Goal: Communication & Community: Participate in discussion

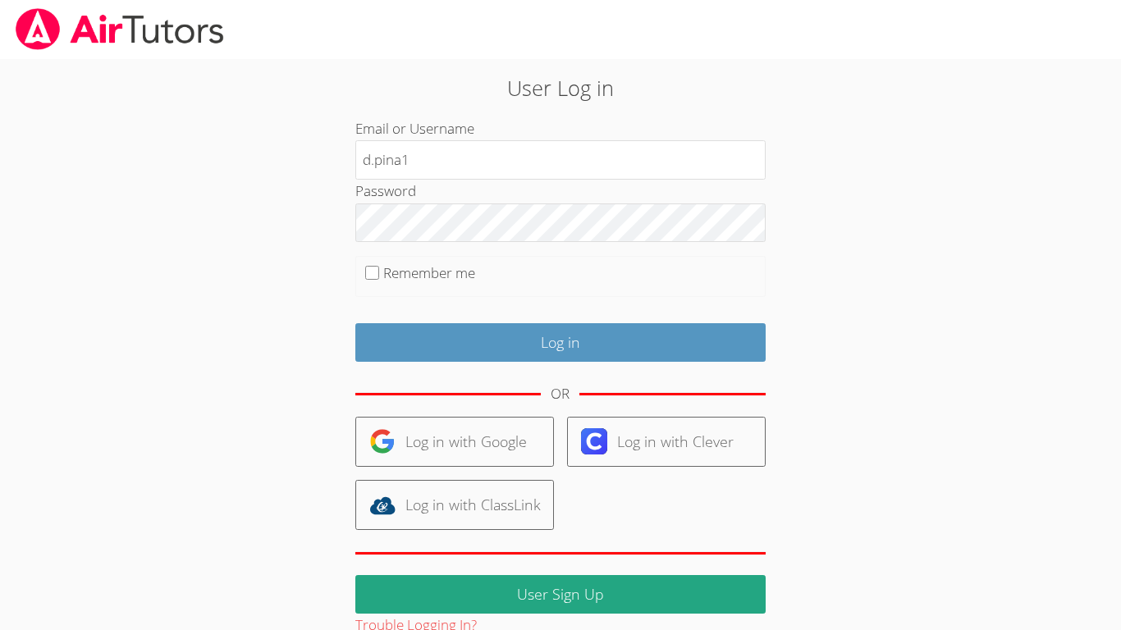
type input "[EMAIL_ADDRESS][DOMAIN_NAME]"
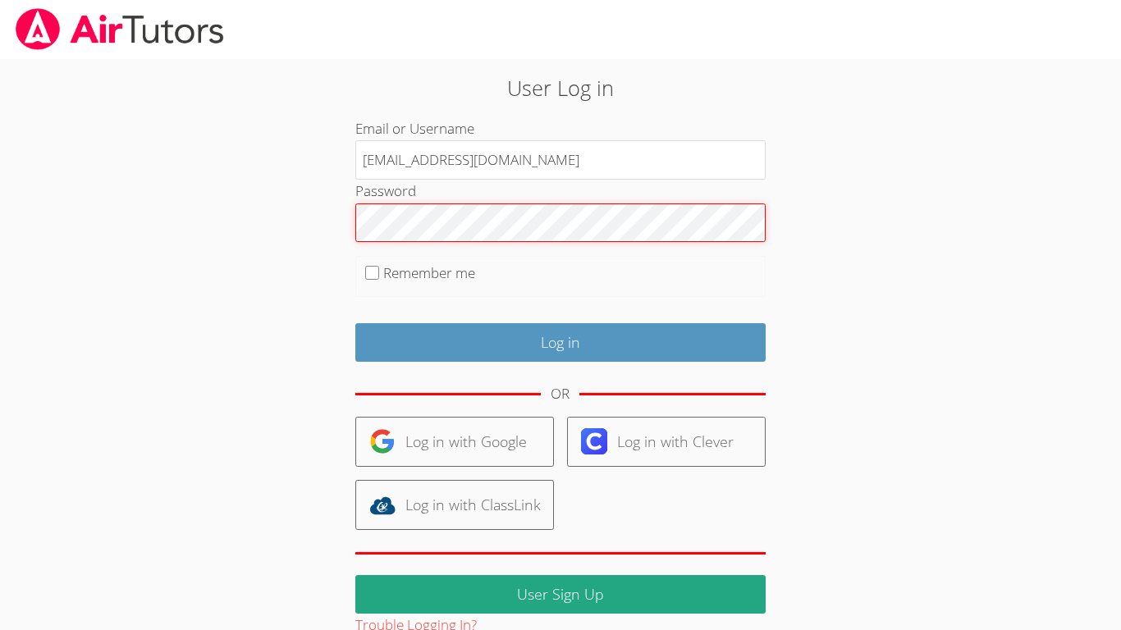
click at [355, 323] on input "Log in" at bounding box center [560, 342] width 410 height 39
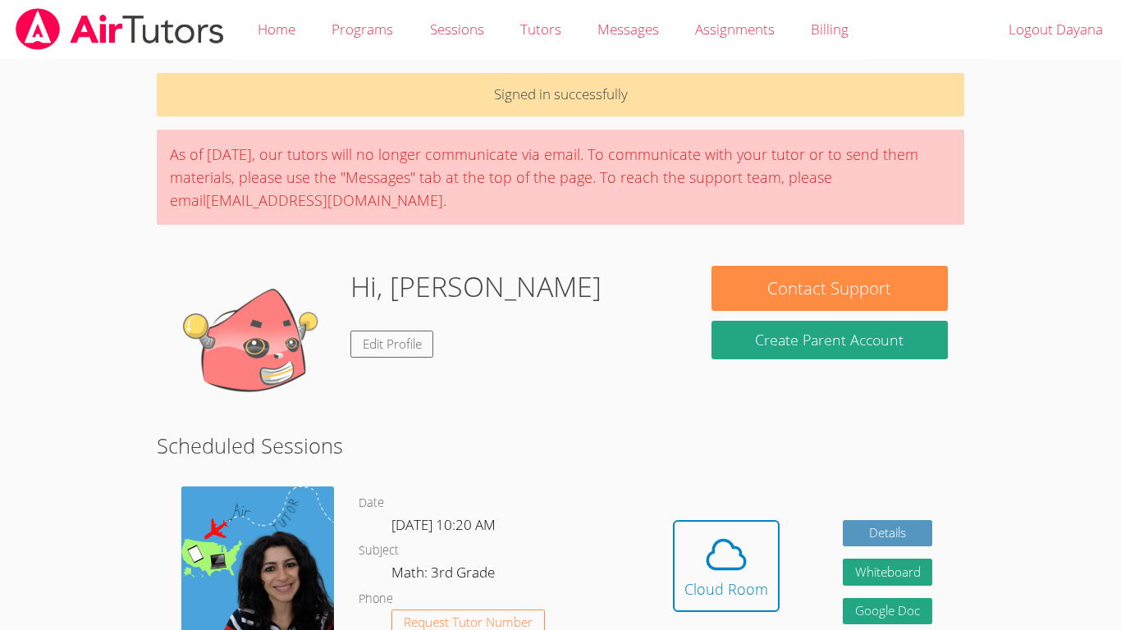
click at [693, 570] on span at bounding box center [726, 555] width 84 height 46
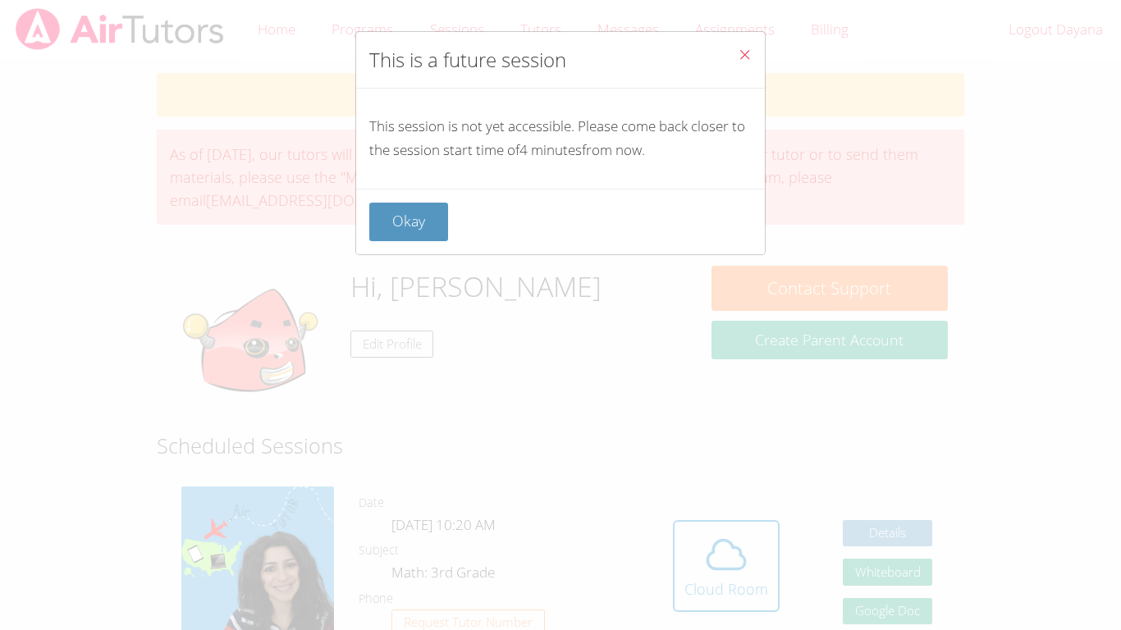
click at [752, 39] on button "Close" at bounding box center [745, 57] width 40 height 50
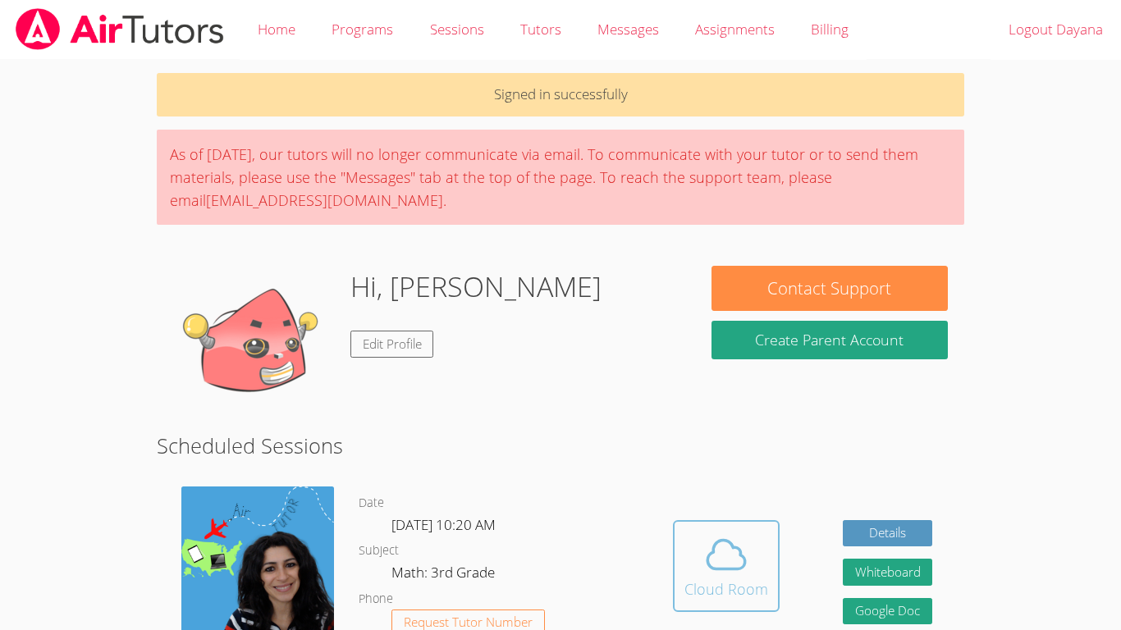
click at [726, 580] on div "Cloud Room" at bounding box center [726, 589] width 84 height 23
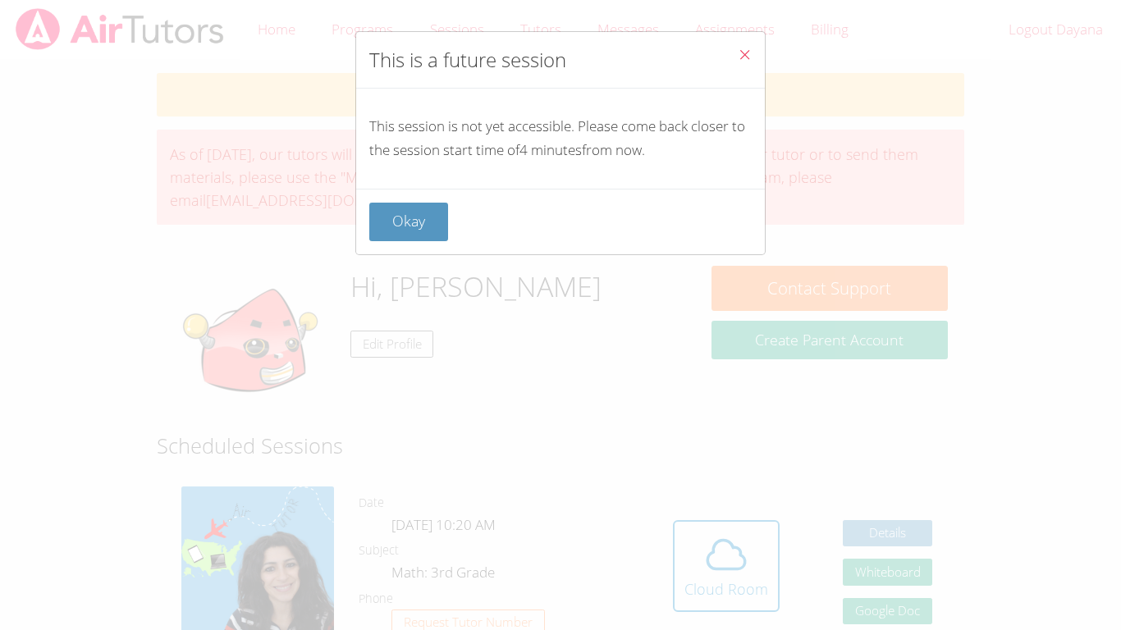
click at [743, 55] on icon "Close" at bounding box center [745, 55] width 14 height 14
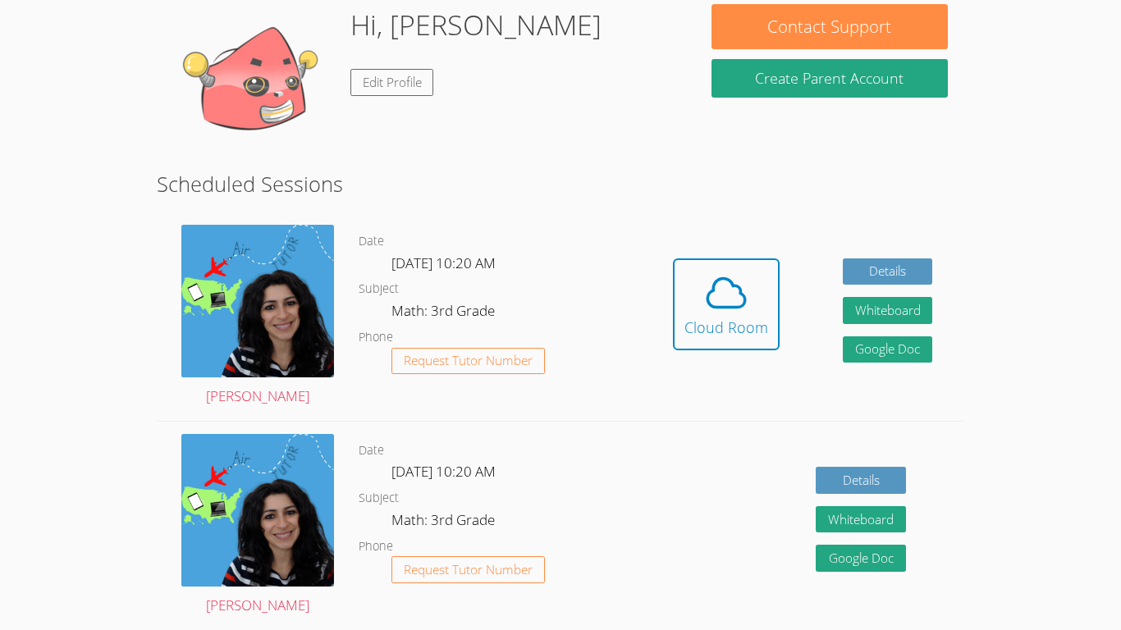
scroll to position [263, 0]
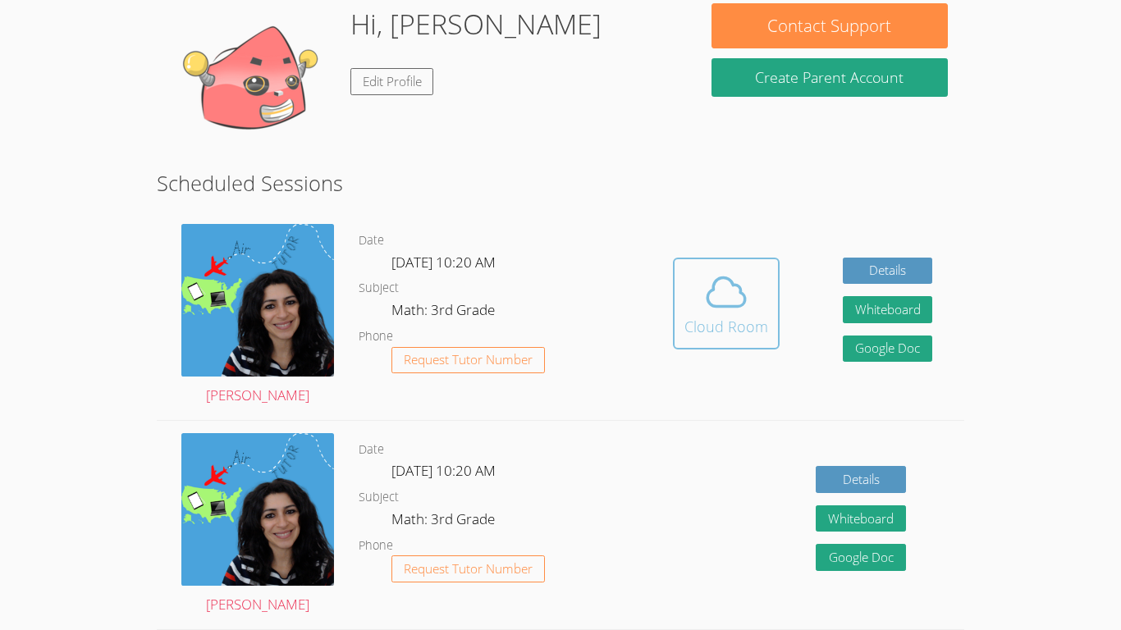
click at [730, 282] on icon at bounding box center [726, 291] width 38 height 29
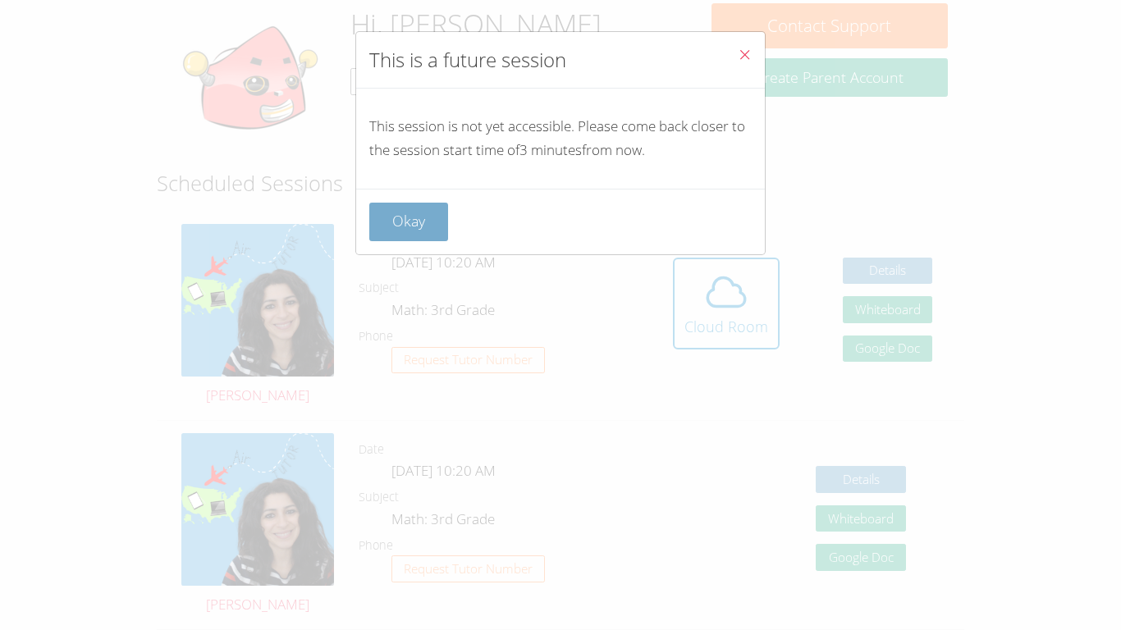
click at [429, 230] on button "Okay" at bounding box center [408, 222] width 79 height 39
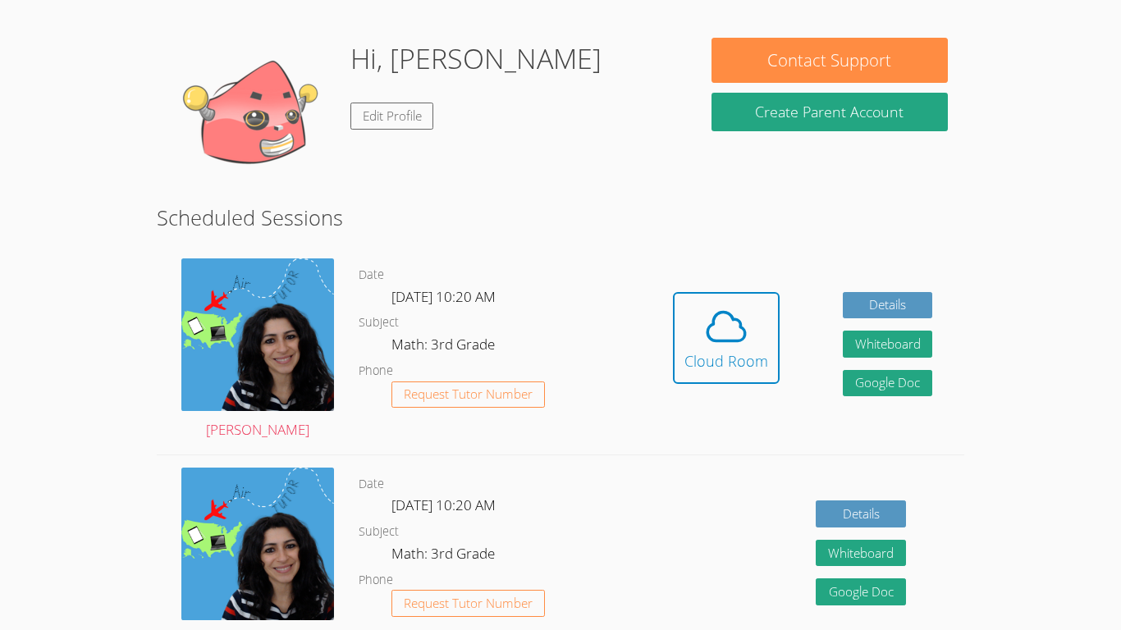
scroll to position [230, 0]
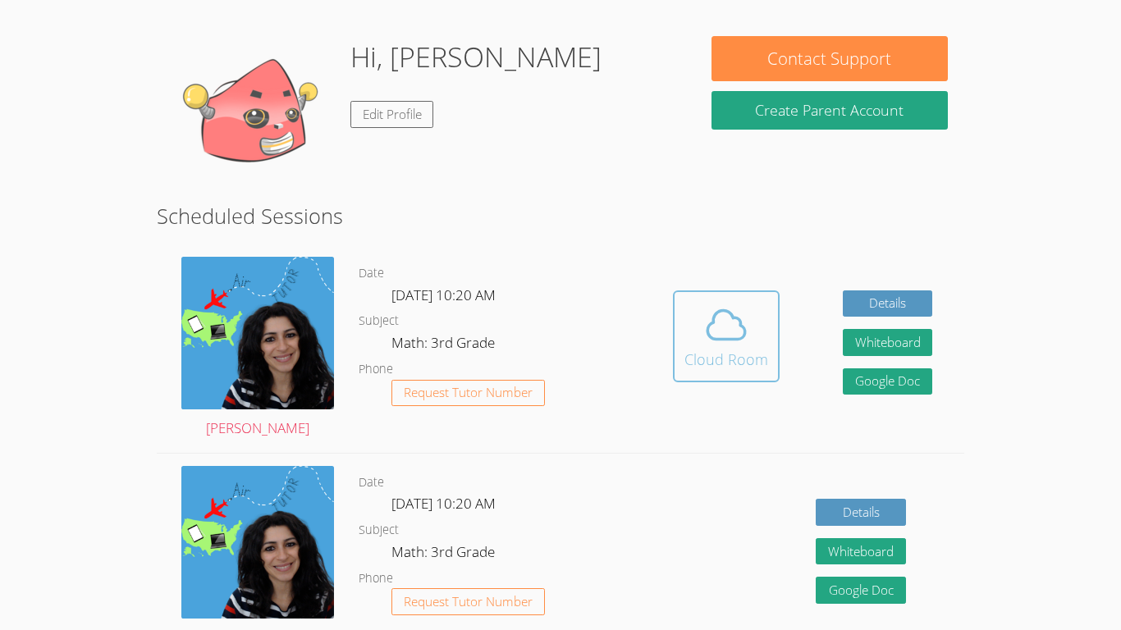
click at [747, 378] on button "Cloud Room" at bounding box center [726, 336] width 107 height 92
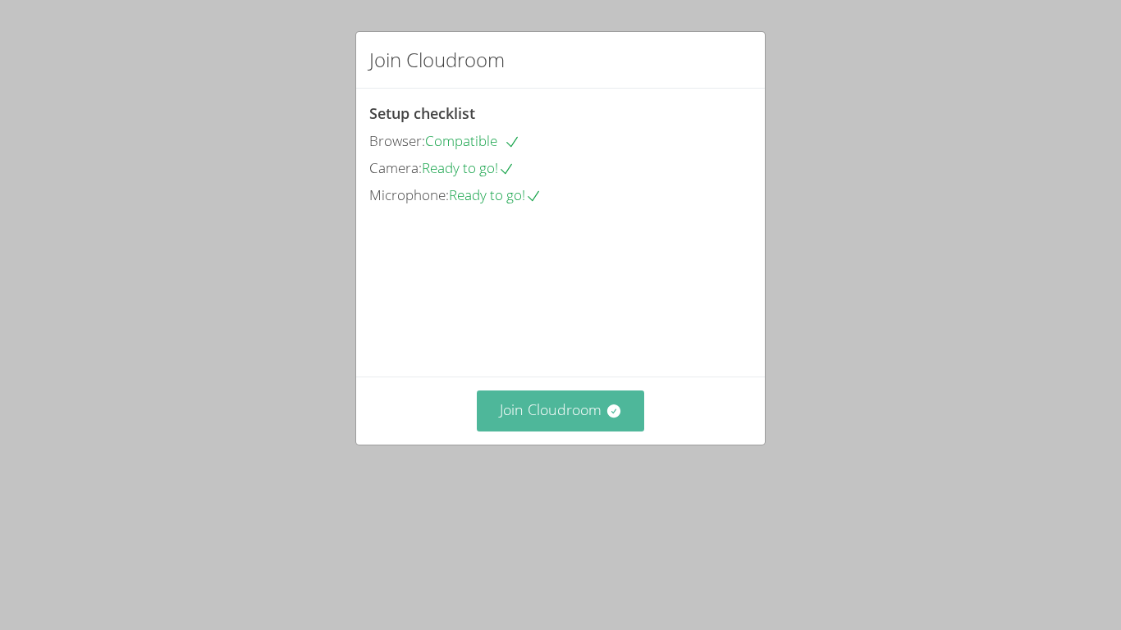
click at [582, 431] on button "Join Cloudroom" at bounding box center [561, 411] width 168 height 40
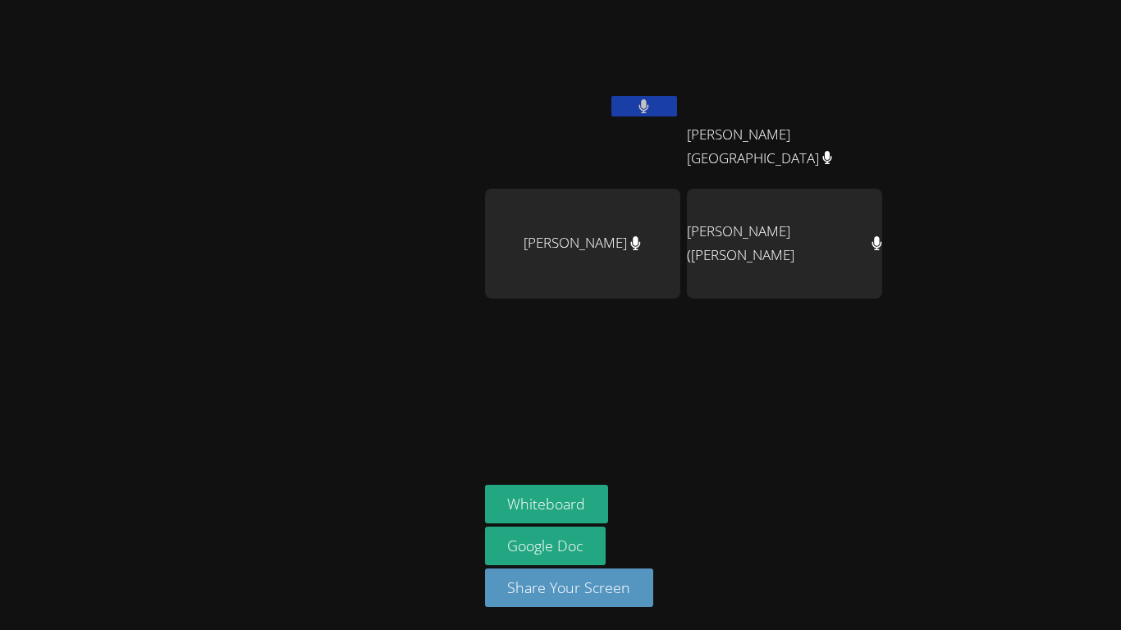
click at [741, 423] on aside "Dayana Perez Pina Audry Cuneo Audry Cuneo Adrian Reyes Morales Jose (Carlitos) …" at bounding box center [683, 315] width 410 height 630
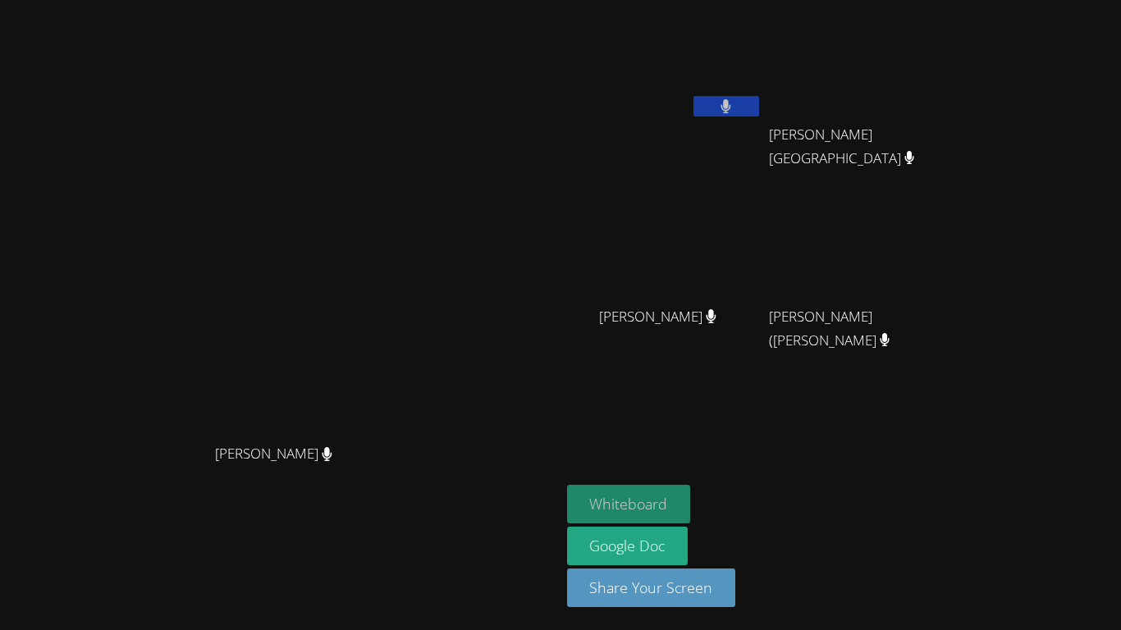
click at [691, 499] on button "Whiteboard" at bounding box center [629, 504] width 124 height 39
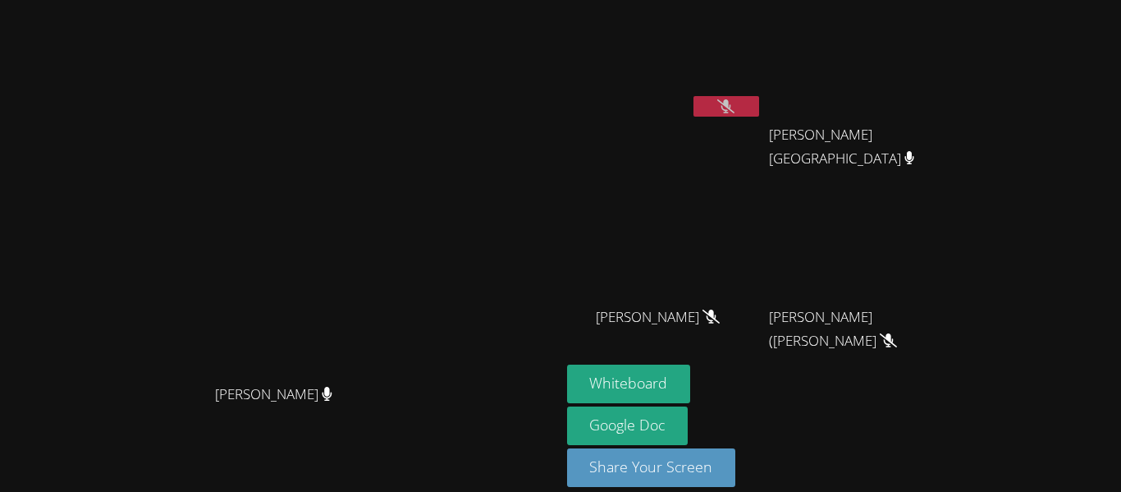
click at [734, 108] on icon at bounding box center [725, 106] width 17 height 14
click at [731, 103] on icon at bounding box center [726, 106] width 10 height 14
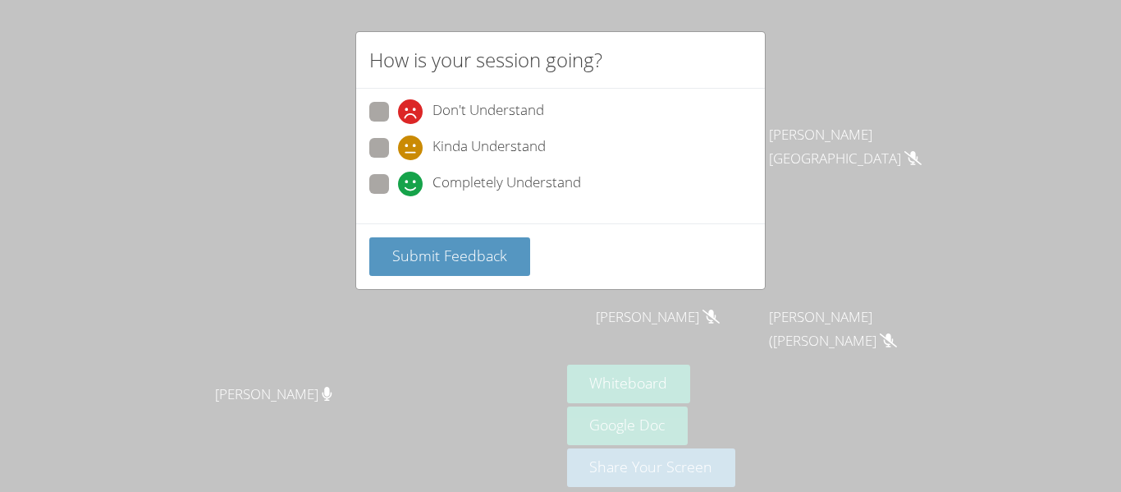
click at [389, 147] on label "Kinda Understand" at bounding box center [457, 149] width 176 height 22
click at [398, 147] on input "Kinda Understand" at bounding box center [405, 145] width 14 height 14
radio input "true"
click at [406, 101] on icon at bounding box center [410, 111] width 25 height 25
click at [406, 102] on input "Don't Understand" at bounding box center [405, 109] width 14 height 14
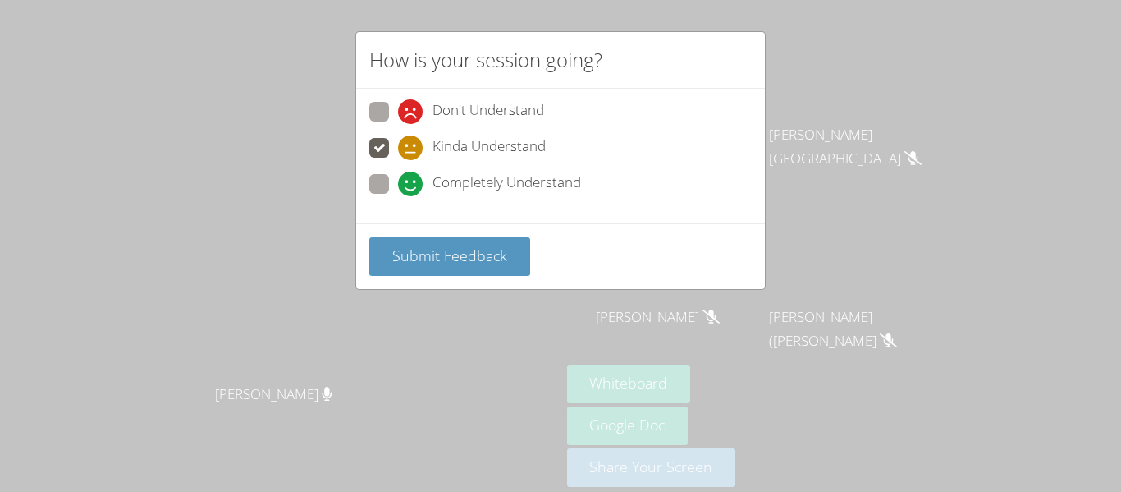
radio input "true"
click at [470, 233] on div "Submit Feedback" at bounding box center [560, 256] width 409 height 66
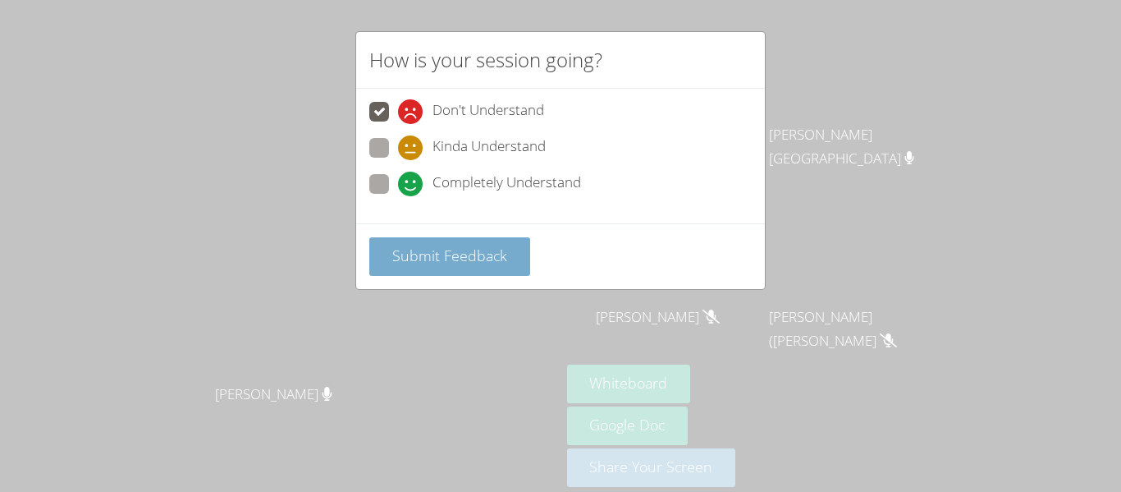
click at [476, 247] on span "Submit Feedback" at bounding box center [449, 255] width 115 height 20
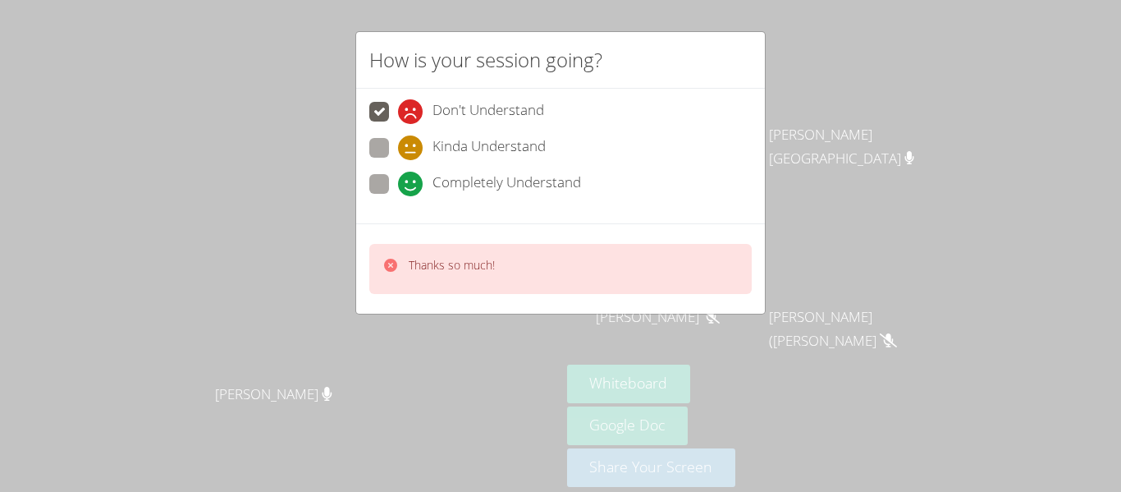
click at [398, 196] on span at bounding box center [398, 196] width 0 height 0
click at [398, 176] on input "Completely Understand" at bounding box center [405, 181] width 14 height 14
radio input "true"
click at [442, 179] on span "Completely Understand" at bounding box center [506, 184] width 149 height 25
click at [412, 179] on input "Completely Understand" at bounding box center [405, 181] width 14 height 14
